Goal: Find contact information: Obtain details needed to contact an individual or organization

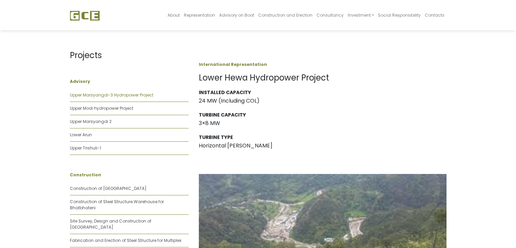
click at [125, 93] on link "Upper Marsyangdi-3 Hydropower Project" at bounding box center [111, 95] width 83 height 6
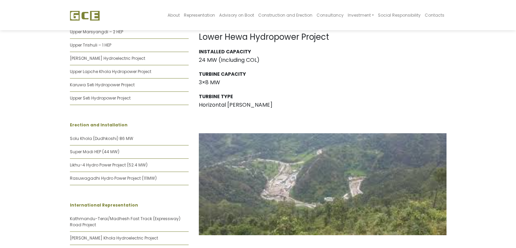
scroll to position [335, 0]
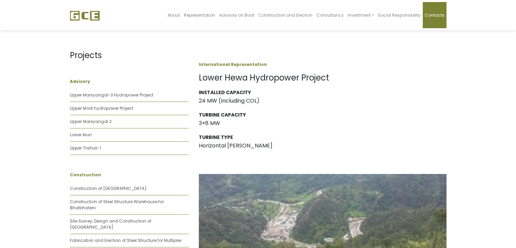
click at [440, 16] on span "Contacts" at bounding box center [435, 15] width 20 height 6
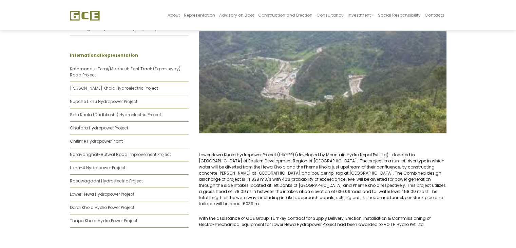
scroll to position [470, 0]
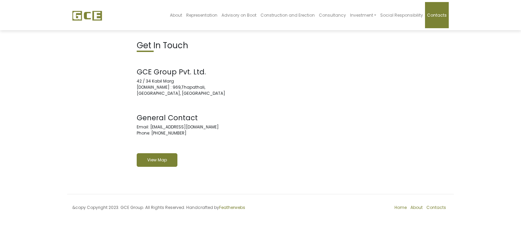
click at [161, 157] on link "View Map" at bounding box center [157, 160] width 41 height 14
